Goal: Information Seeking & Learning: Understand process/instructions

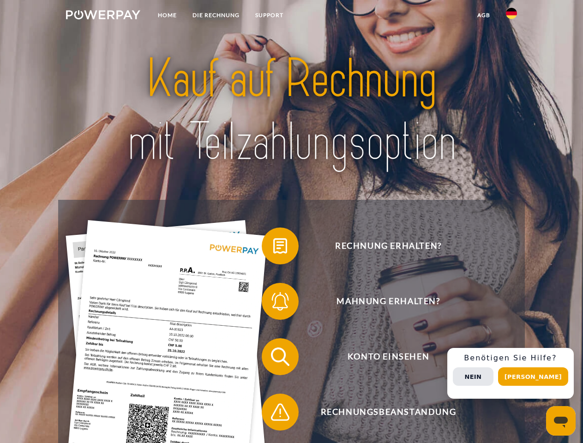
click at [103, 16] on img at bounding box center [103, 14] width 74 height 9
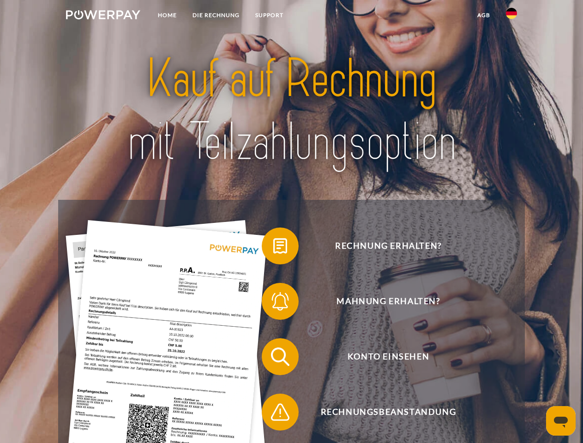
click at [512, 16] on img at bounding box center [511, 13] width 11 height 11
click at [484, 15] on link "agb" at bounding box center [484, 15] width 29 height 17
click at [273, 248] on span at bounding box center [266, 246] width 46 height 46
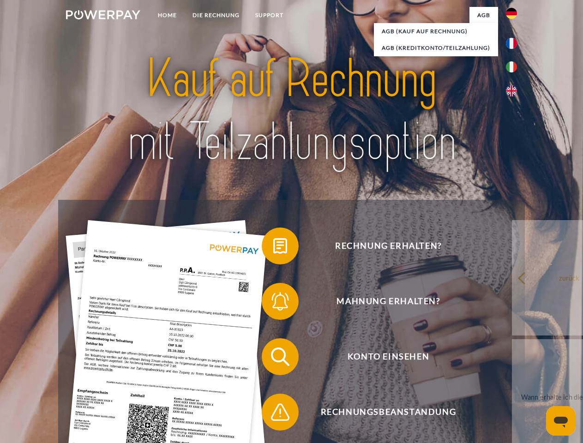
click at [273, 303] on span at bounding box center [266, 302] width 46 height 46
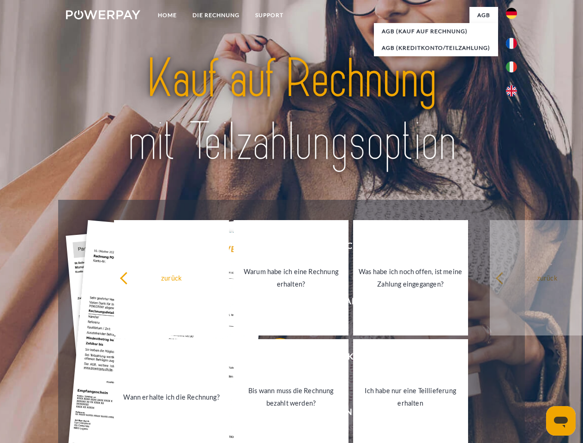
click at [273, 359] on link "Bis wann muss die Rechnung bezahlt werden?" at bounding box center [291, 397] width 115 height 115
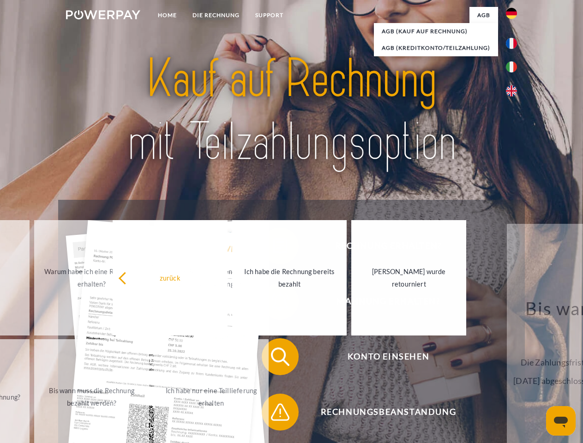
click at [273, 414] on span at bounding box center [266, 412] width 46 height 46
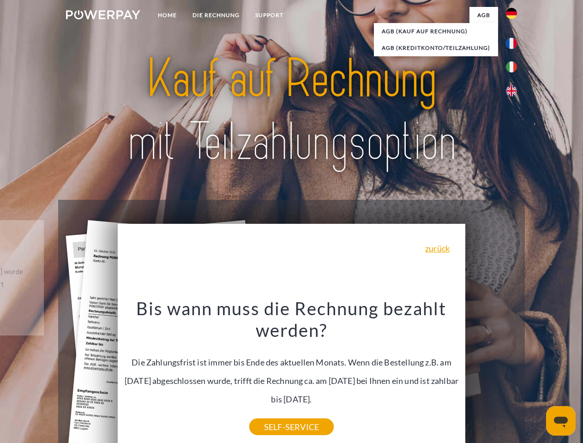
click at [514, 374] on div "Rechnung erhalten? Mahnung erhalten? Konto einsehen" at bounding box center [291, 385] width 467 height 370
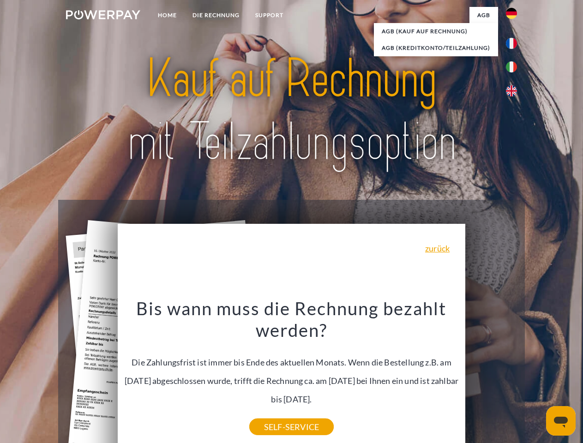
click at [492, 376] on span "Konto einsehen" at bounding box center [388, 357] width 226 height 37
click at [537, 377] on header "Home DIE RECHNUNG SUPPORT" at bounding box center [291, 319] width 583 height 638
